Goal: Task Accomplishment & Management: Complete application form

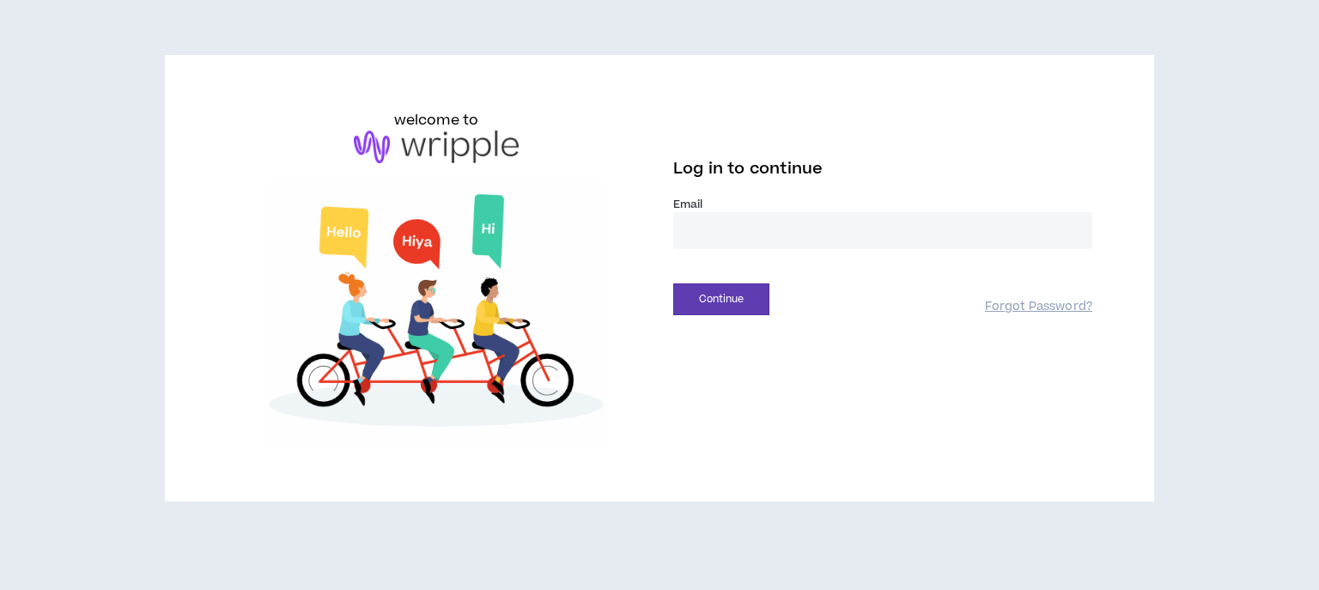
click at [705, 230] on input "email" at bounding box center [882, 230] width 419 height 37
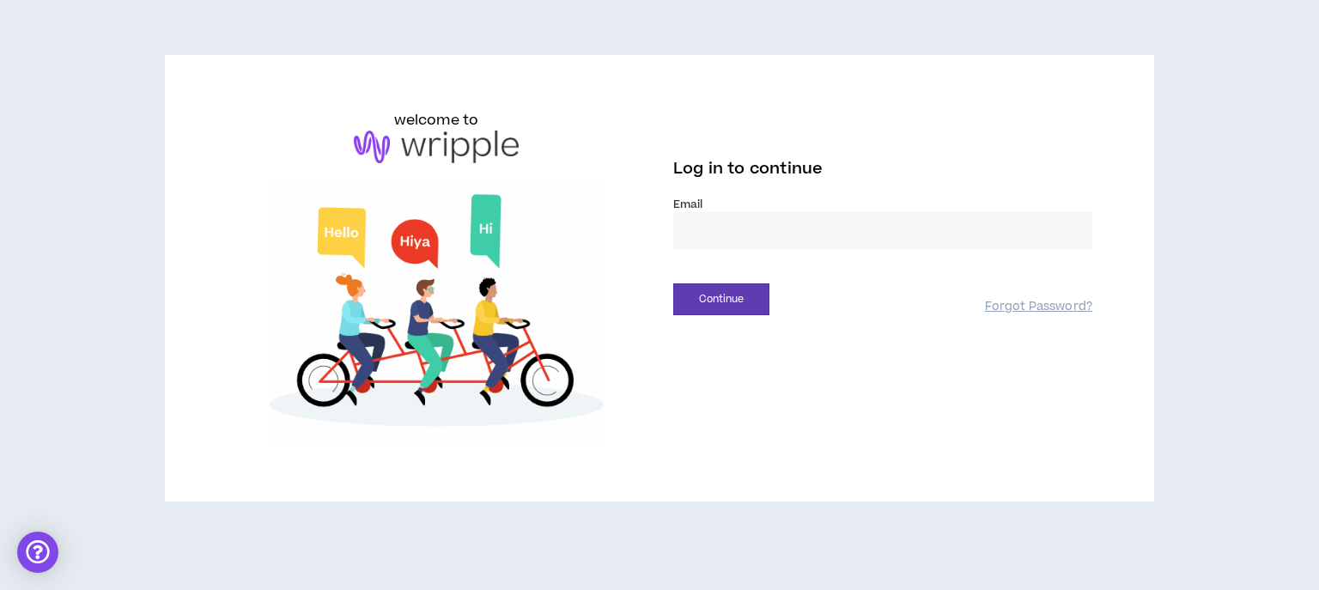
type input "**********"
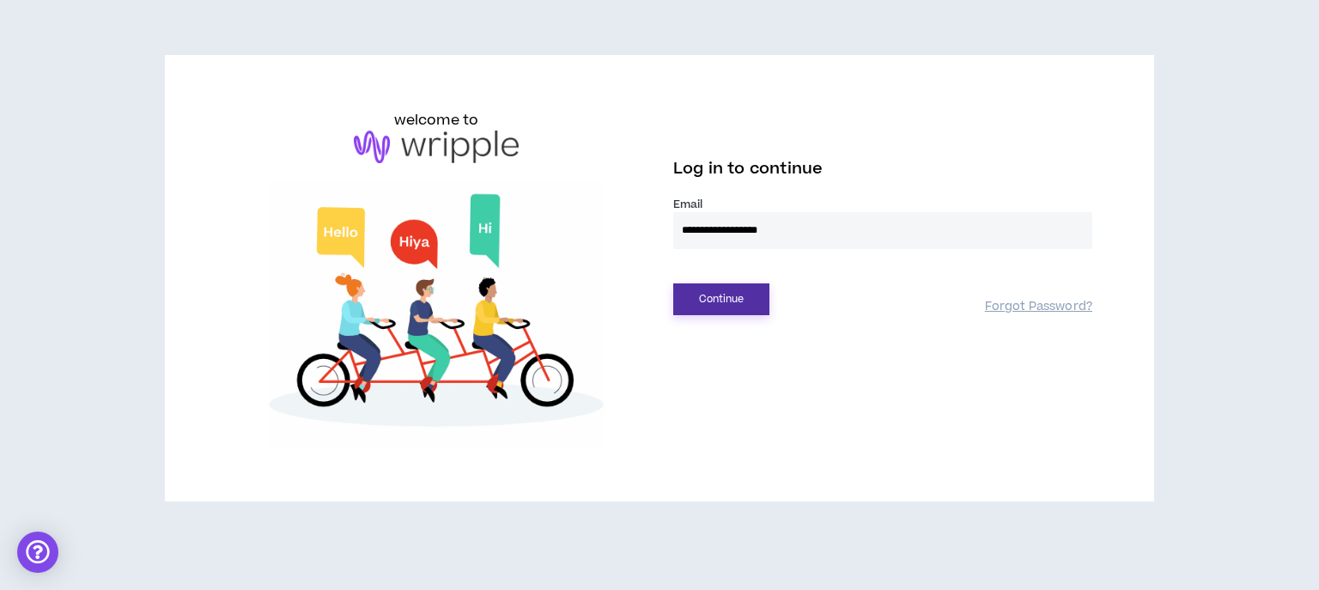
click at [676, 296] on button "Continue" at bounding box center [721, 299] width 96 height 32
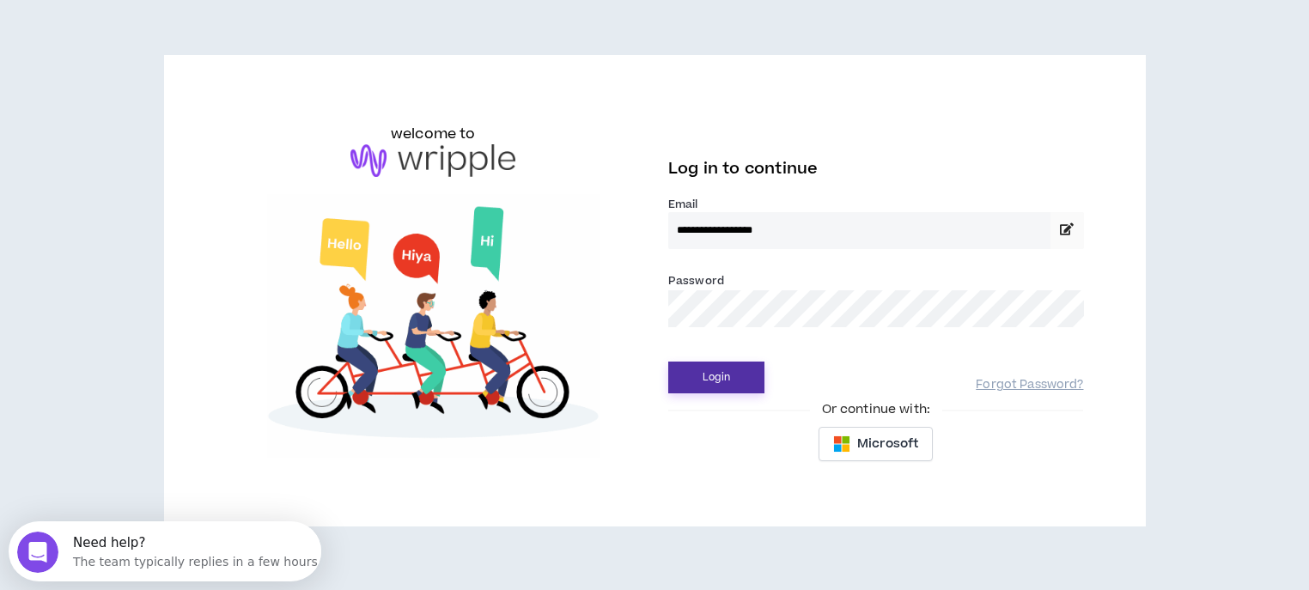
click at [748, 381] on button "Login" at bounding box center [716, 378] width 96 height 32
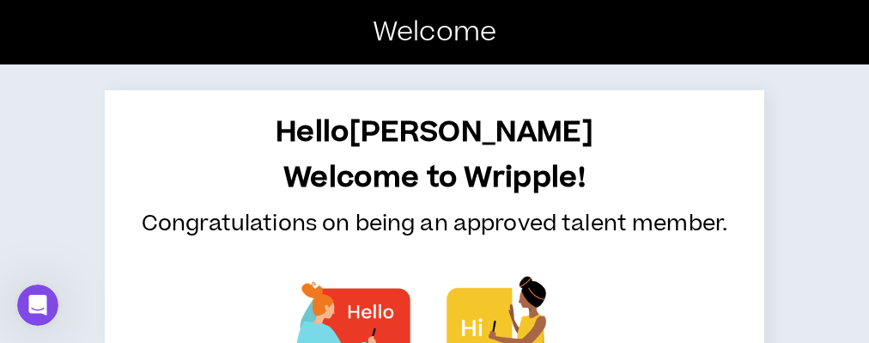
click at [0, 239] on div "Hello [PERSON_NAME] Welcome to Wripple! Congratulations on being an approved ta…" at bounding box center [434, 346] width 869 height 565
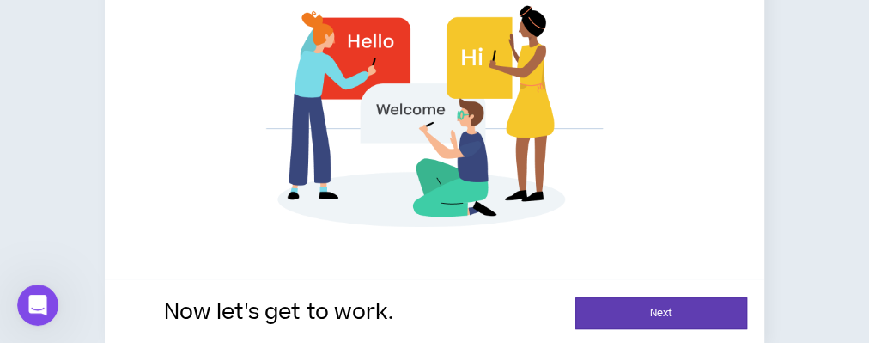
scroll to position [286, 0]
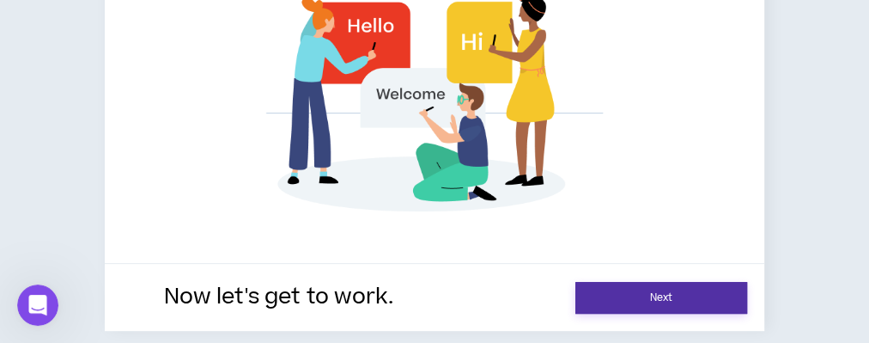
click at [667, 295] on link "Next" at bounding box center [661, 298] width 172 height 32
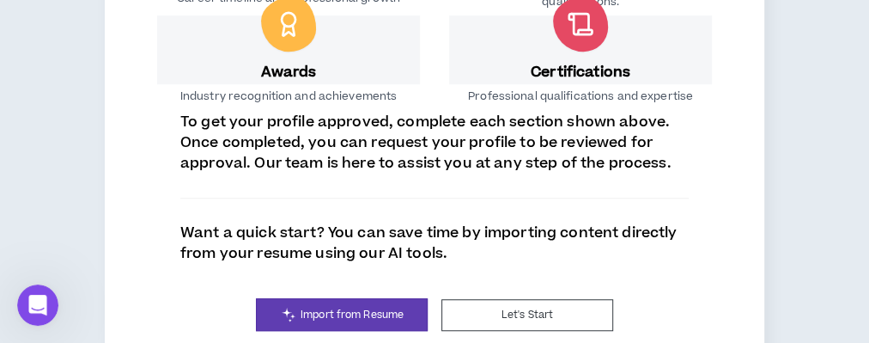
scroll to position [574, 0]
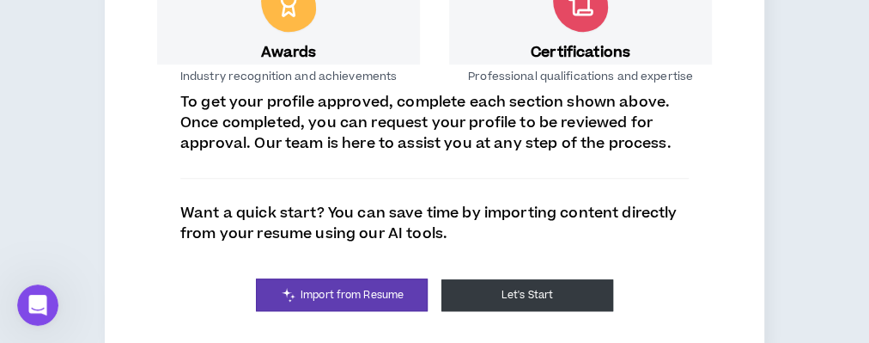
click at [492, 279] on button "Let's Start" at bounding box center [527, 295] width 172 height 32
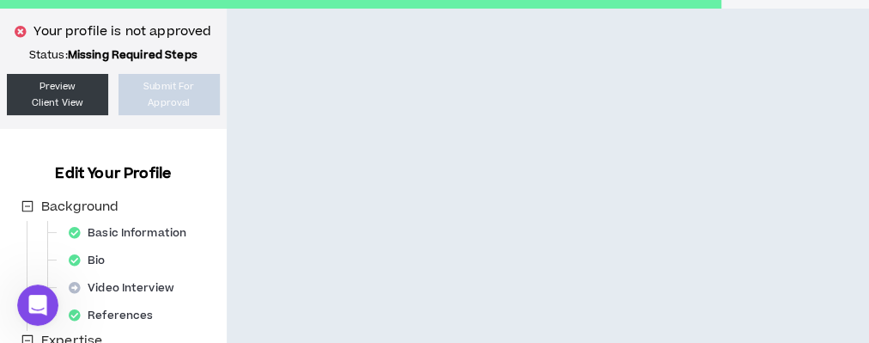
scroll to position [49, 0]
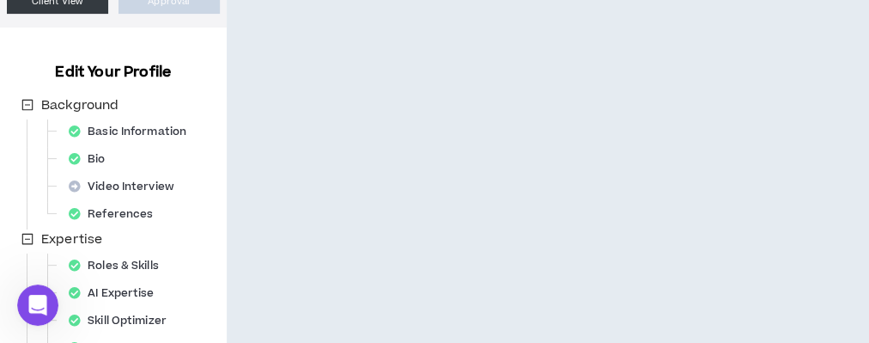
scroll to position [170, 0]
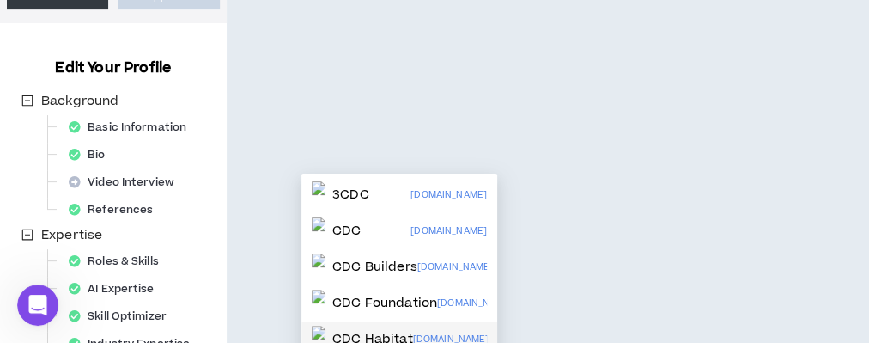
scroll to position [174, 0]
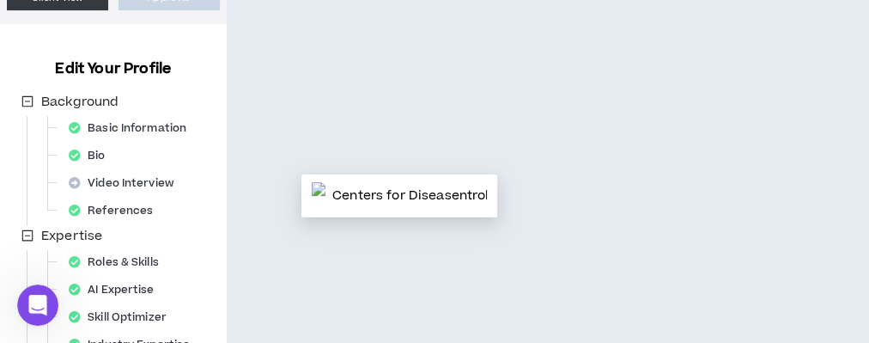
type input "Center"
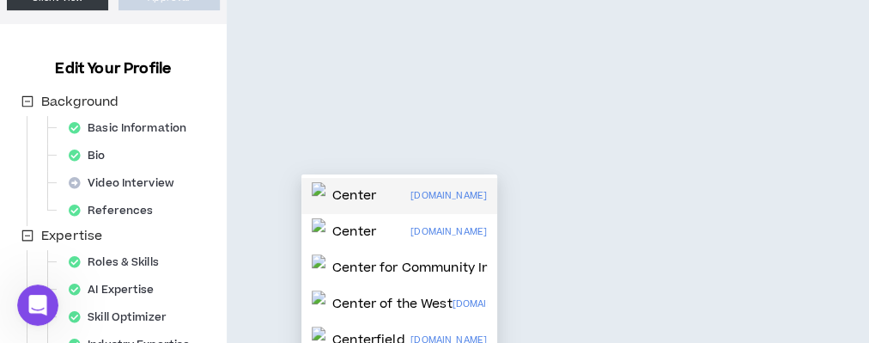
click at [422, 198] on p "[DOMAIN_NAME]" at bounding box center [449, 195] width 76 height 19
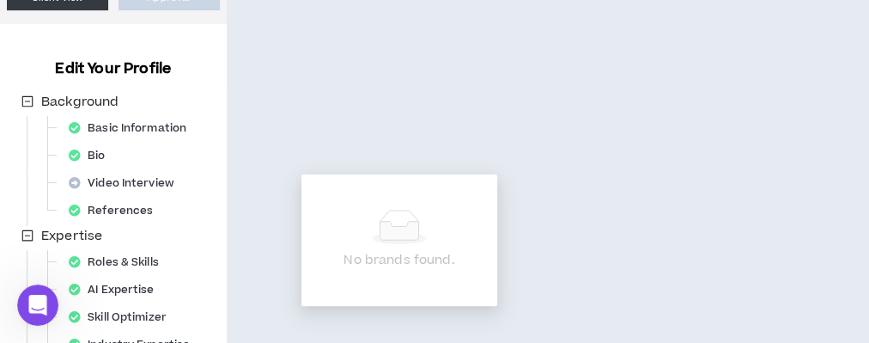
type input "centers for"
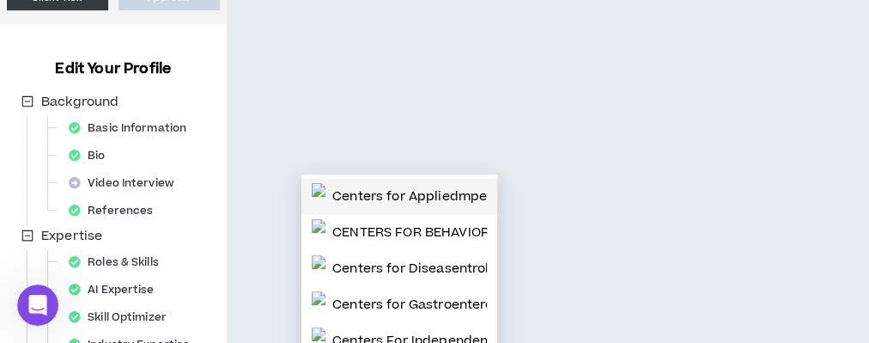
scroll to position [71, 0]
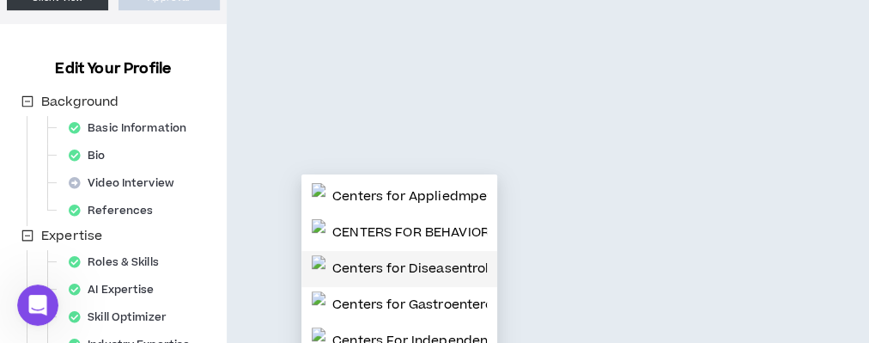
click at [400, 274] on p "Centers for Diseasentrol and Prevention" at bounding box center [460, 268] width 257 height 17
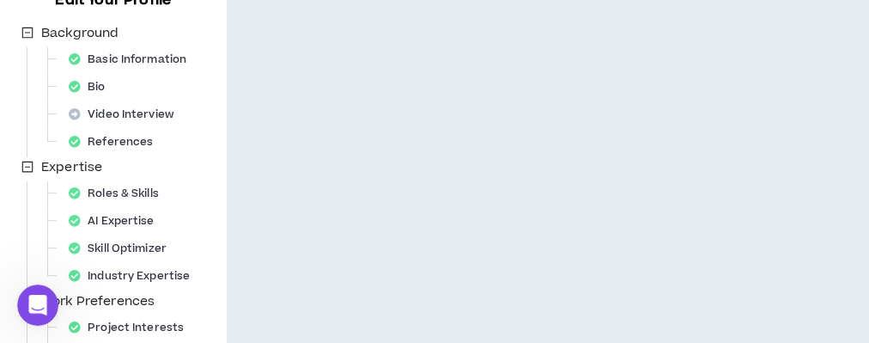
scroll to position [243, 0]
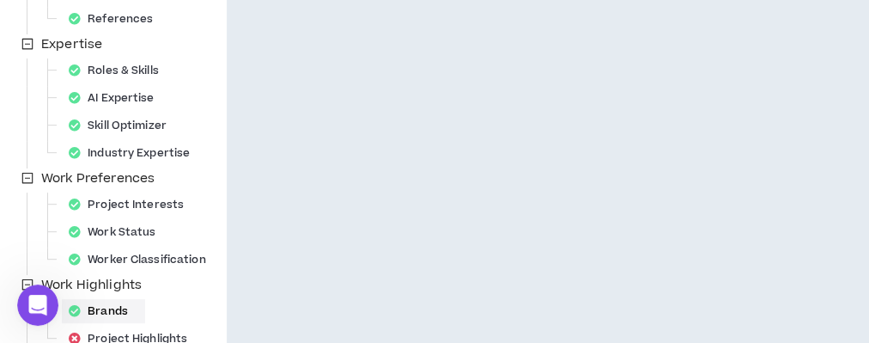
scroll to position [426, 0]
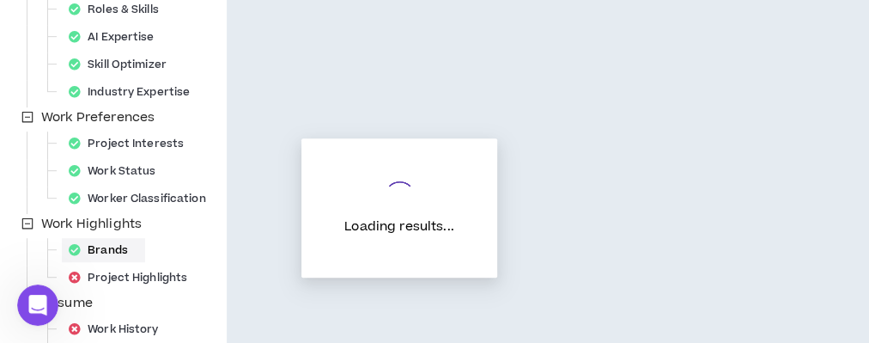
type input "Plowsha"
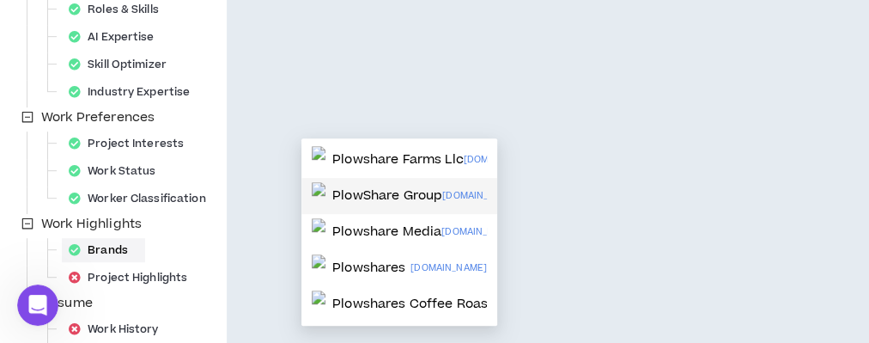
click at [358, 185] on div "PlowShare Group" at bounding box center [377, 195] width 131 height 27
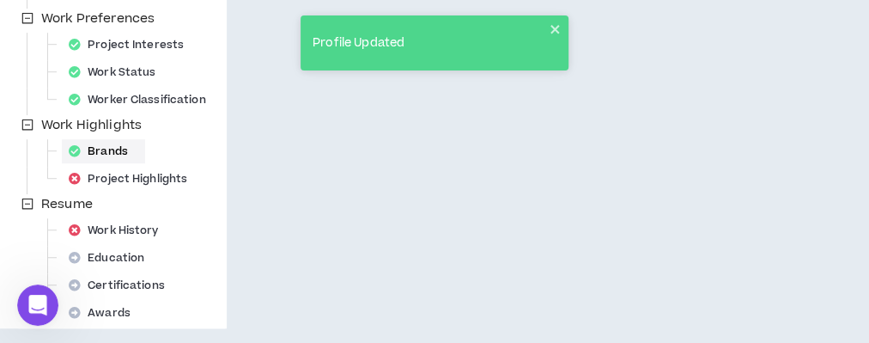
scroll to position [555, 0]
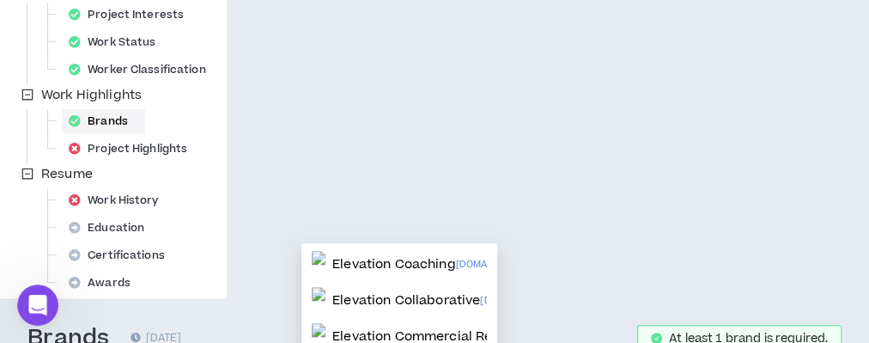
type input "Elevation Co"
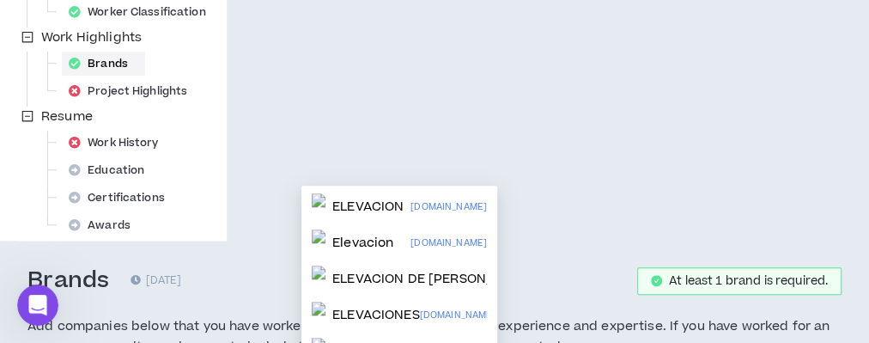
scroll to position [612, 0]
type input "Elevacion"
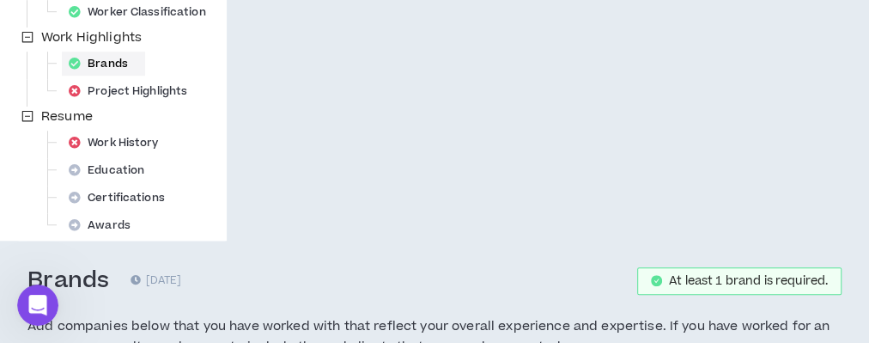
paste input "[URL][DOMAIN_NAME]"
type input "[URL][DOMAIN_NAME]"
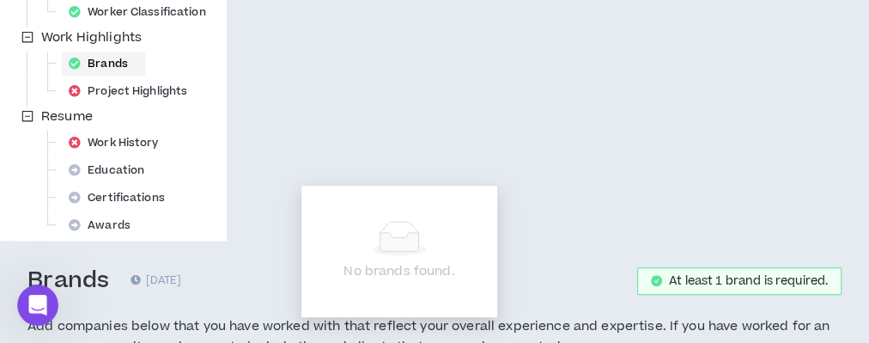
checkbox input "****"
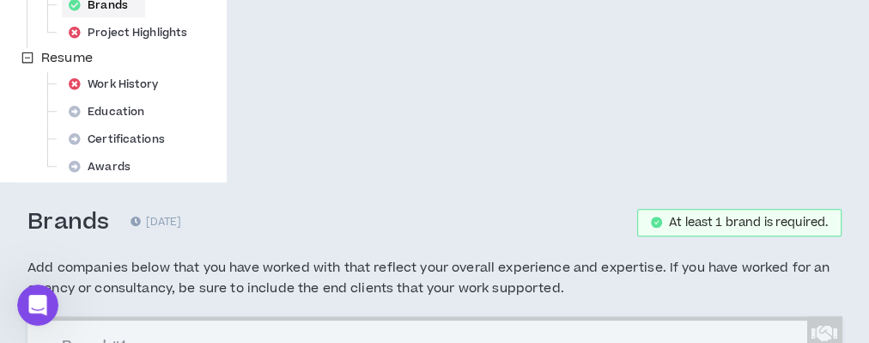
scroll to position [673, 0]
paste input "[URL][DOMAIN_NAME]"
type input "[URL][DOMAIN_NAME]"
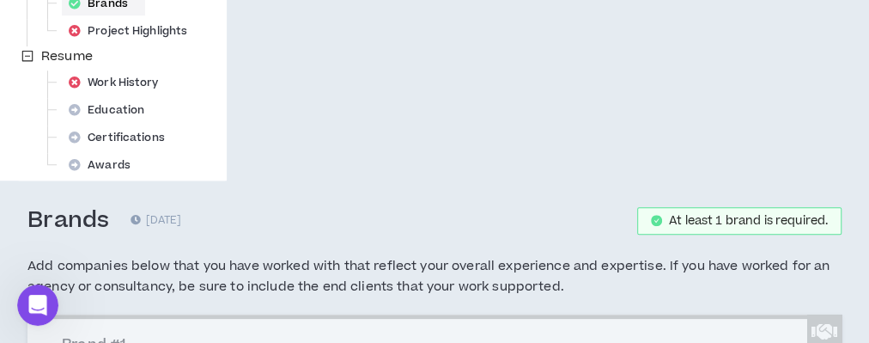
paste input "Elevation"
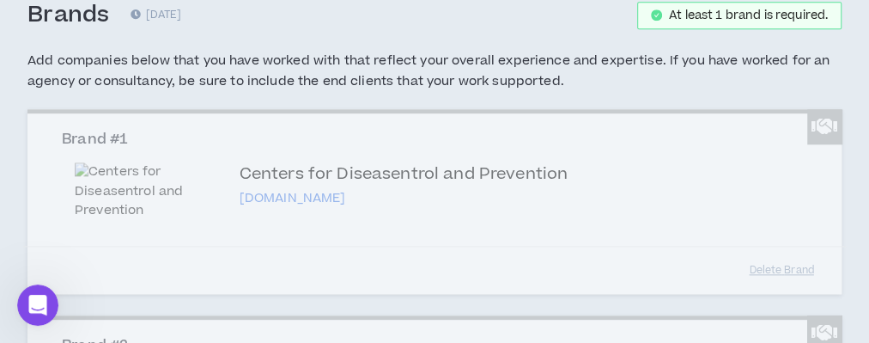
scroll to position [885, 0]
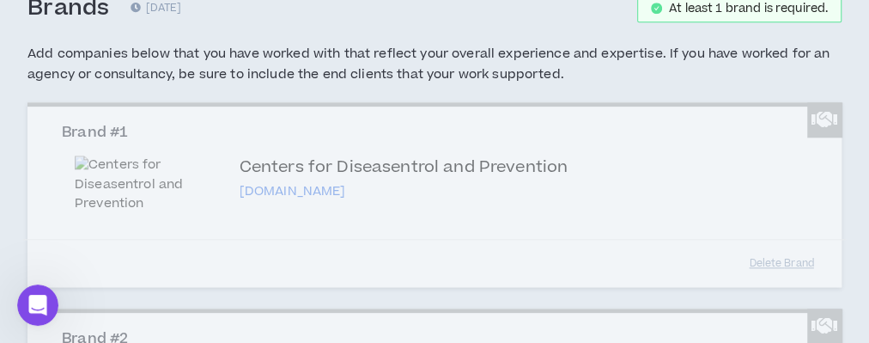
type input "Elevation"
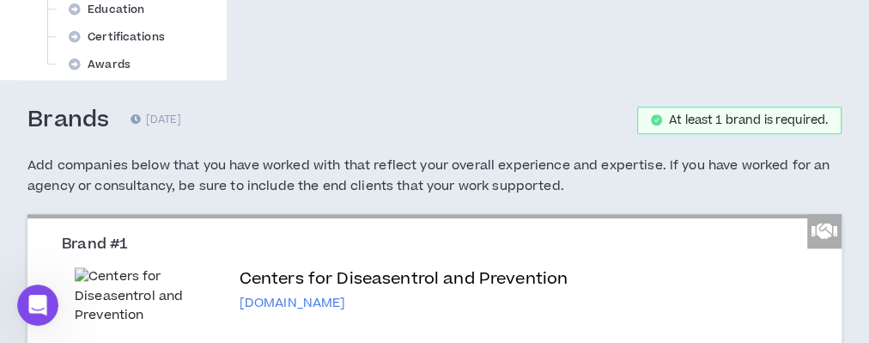
scroll to position [797, 0]
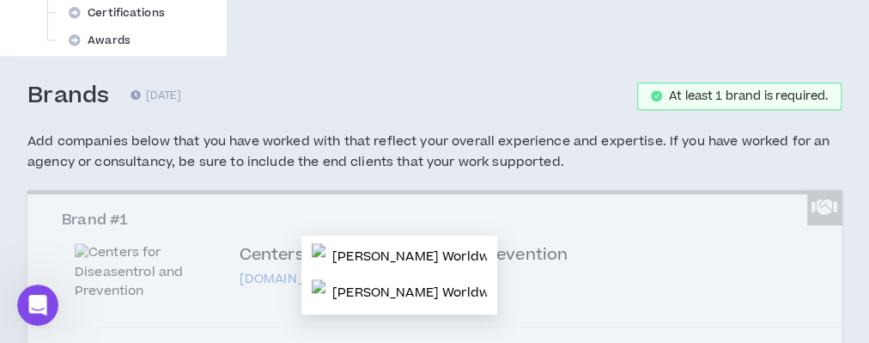
type input "[PERSON_NAME] World"
click at [398, 253] on p "[PERSON_NAME] Worldwide" at bounding box center [420, 256] width 177 height 17
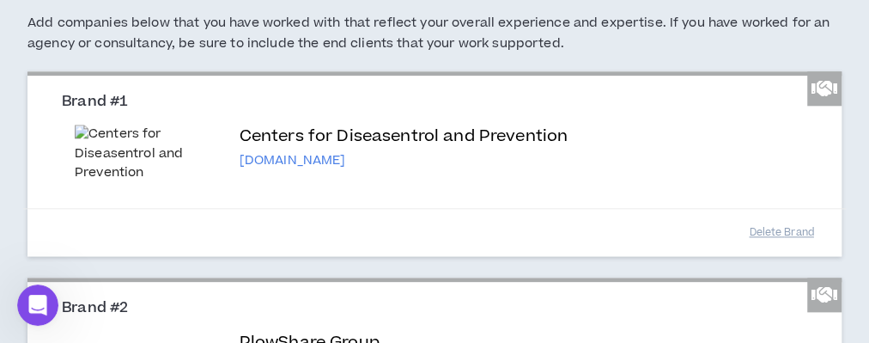
scroll to position [924, 0]
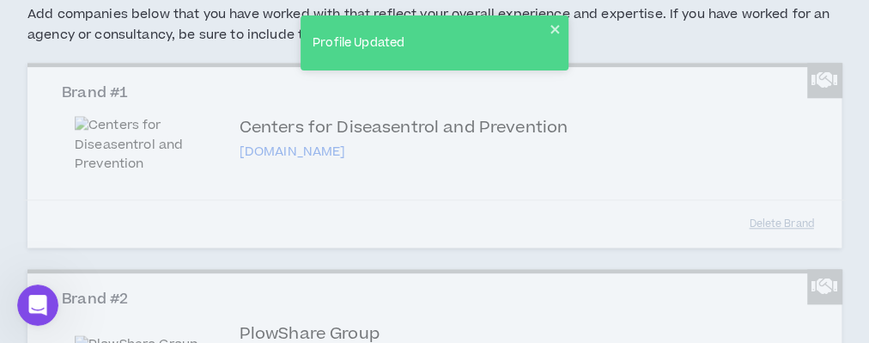
type input "Banyan"
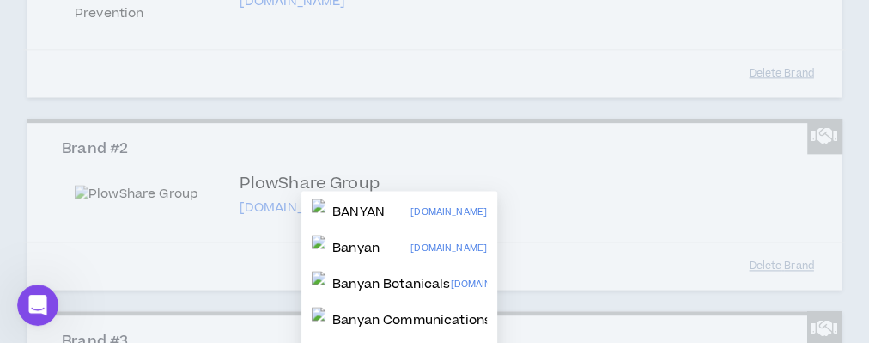
scroll to position [1075, 0]
click at [399, 203] on div "BANYAN [DOMAIN_NAME]" at bounding box center [399, 211] width 175 height 27
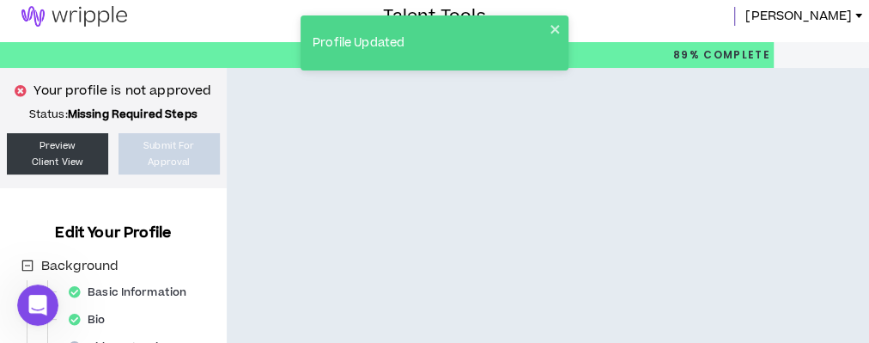
scroll to position [0, 0]
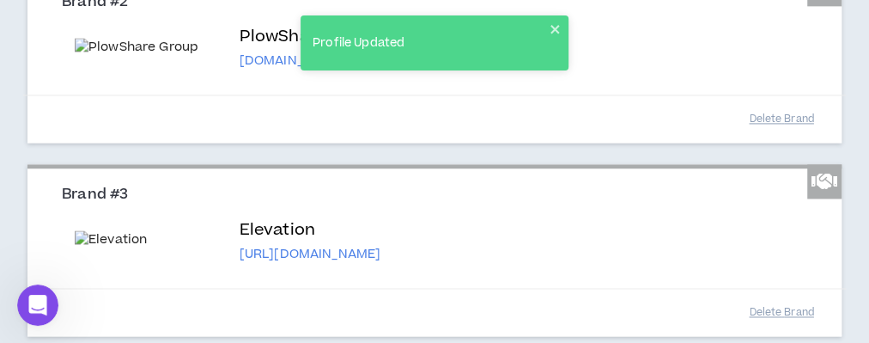
scroll to position [1276, 0]
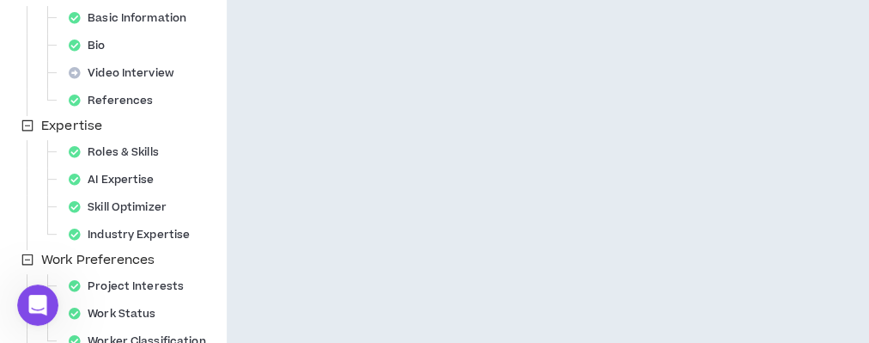
scroll to position [275, 0]
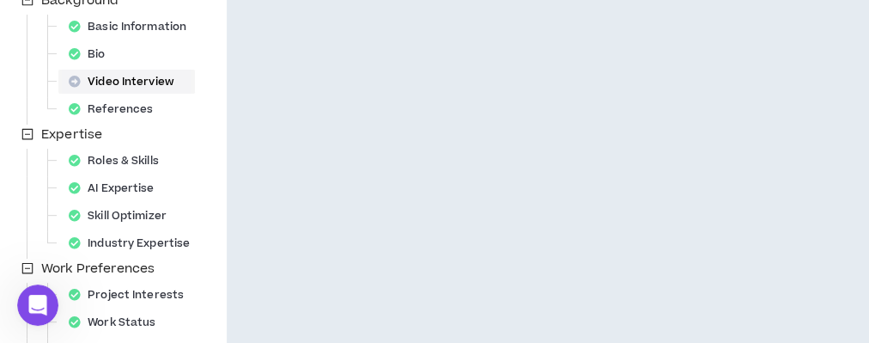
click at [107, 79] on div "Video Interview" at bounding box center [127, 82] width 130 height 24
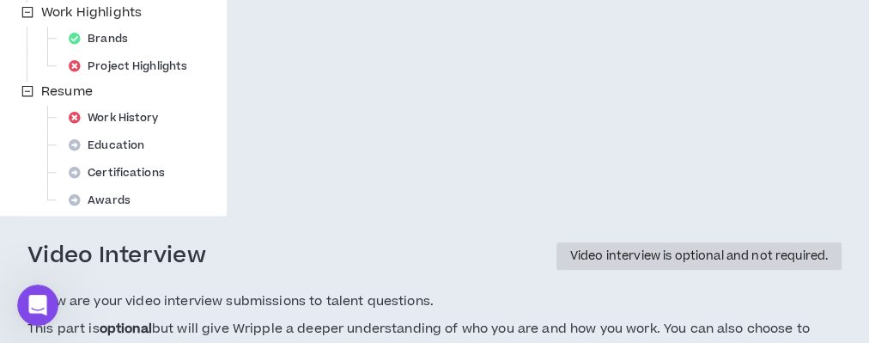
scroll to position [626, 0]
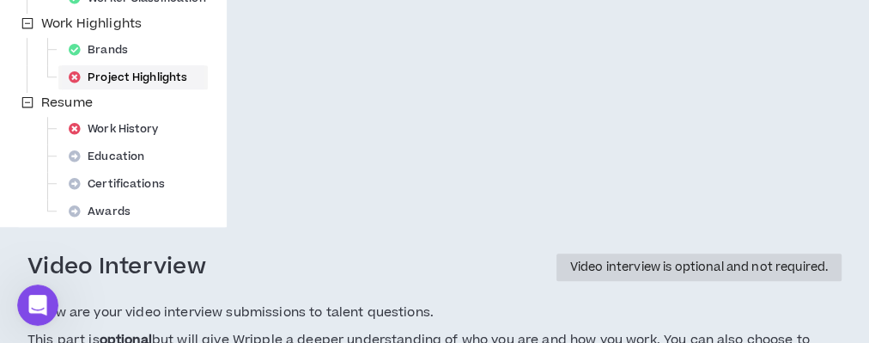
click at [125, 82] on div "Project Highlights" at bounding box center [133, 77] width 143 height 24
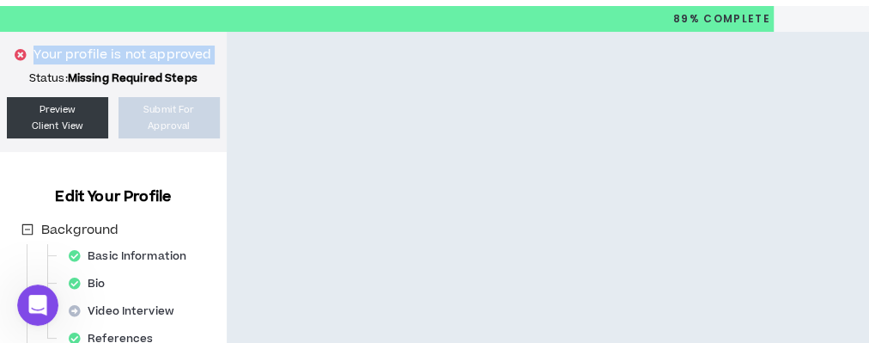
scroll to position [46, 0]
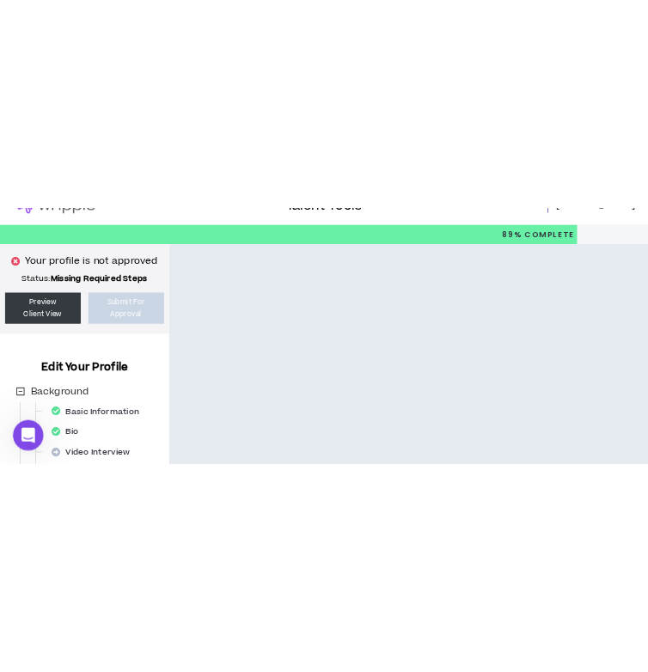
scroll to position [29, 0]
